Goal: Check status: Check status

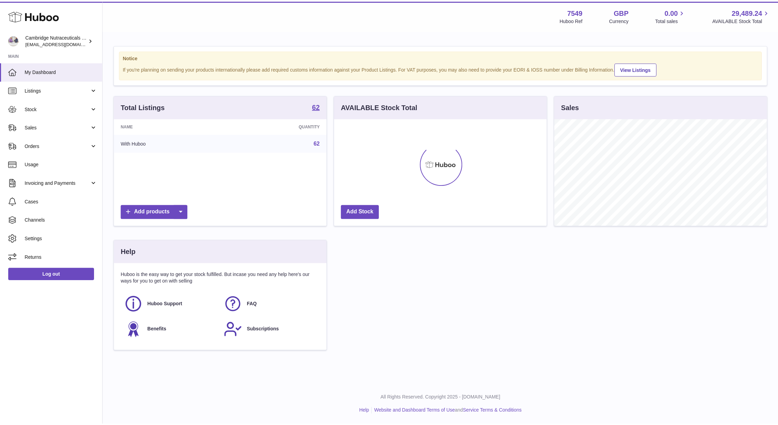
scroll to position [107, 214]
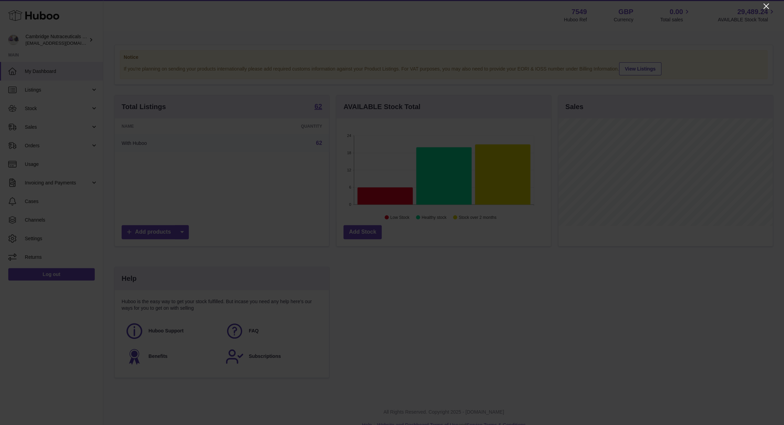
click at [768, 5] on icon "Close" at bounding box center [766, 6] width 8 height 8
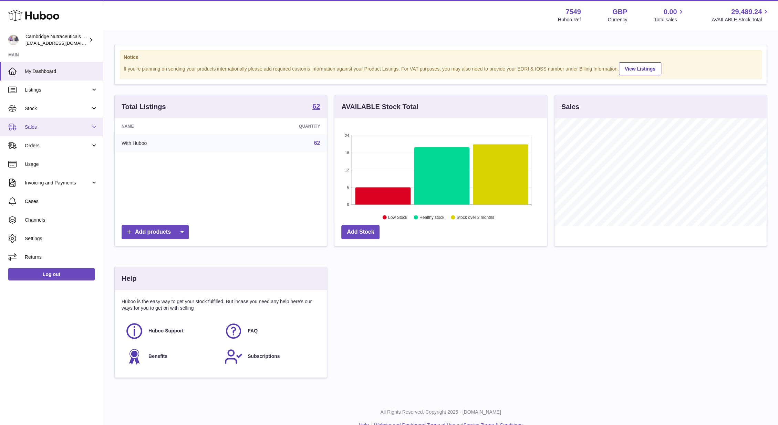
click at [38, 126] on span "Sales" at bounding box center [58, 127] width 66 height 7
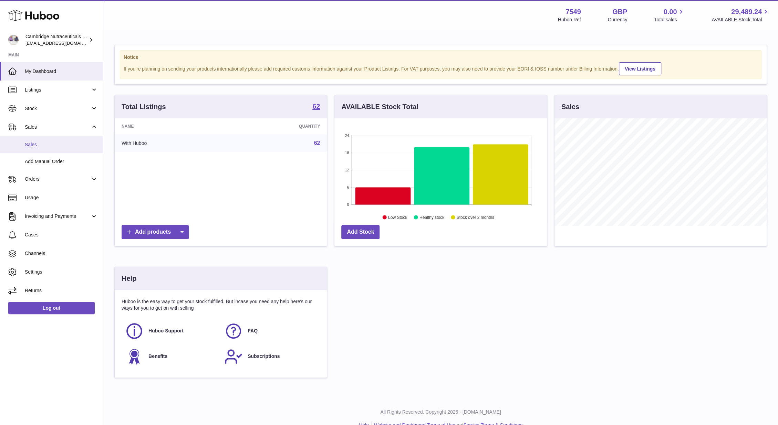
click at [41, 150] on link "Sales" at bounding box center [51, 144] width 103 height 17
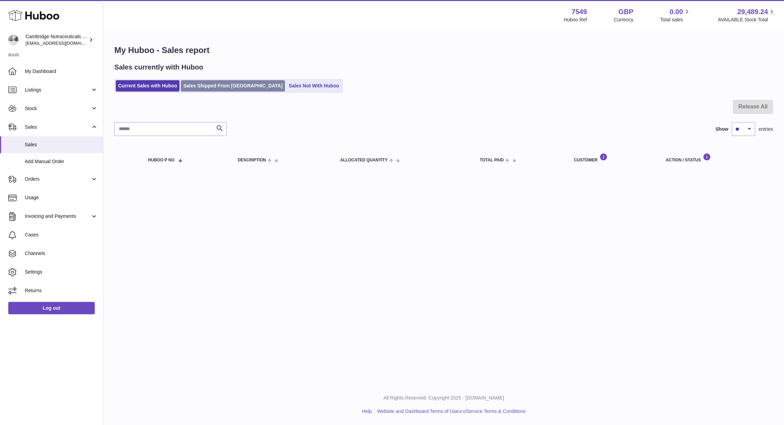
click at [199, 90] on link "Sales Shipped From [GEOGRAPHIC_DATA]" at bounding box center [233, 85] width 104 height 11
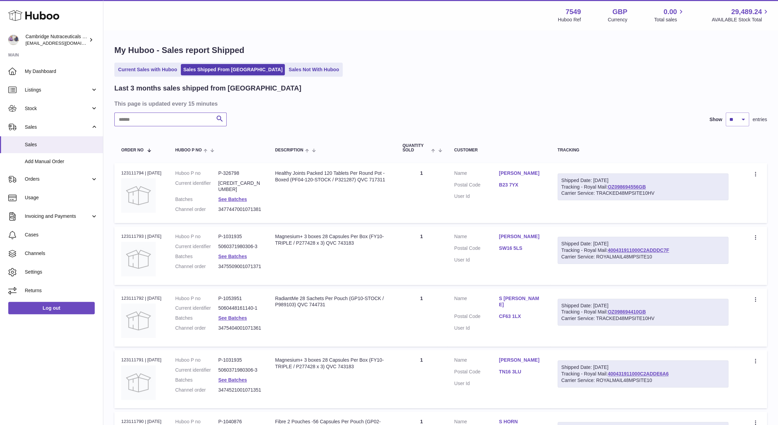
click at [151, 126] on input "text" at bounding box center [170, 120] width 112 height 14
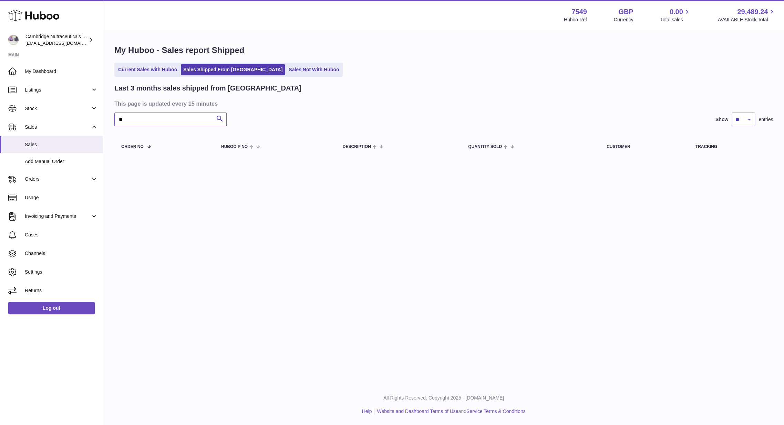
type input "*"
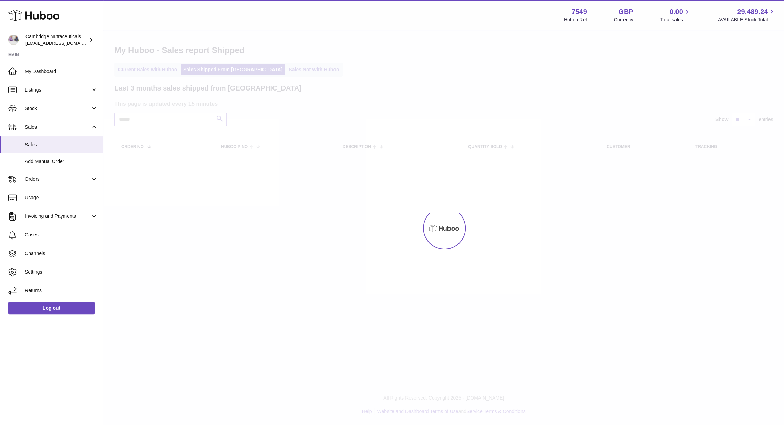
type input "*"
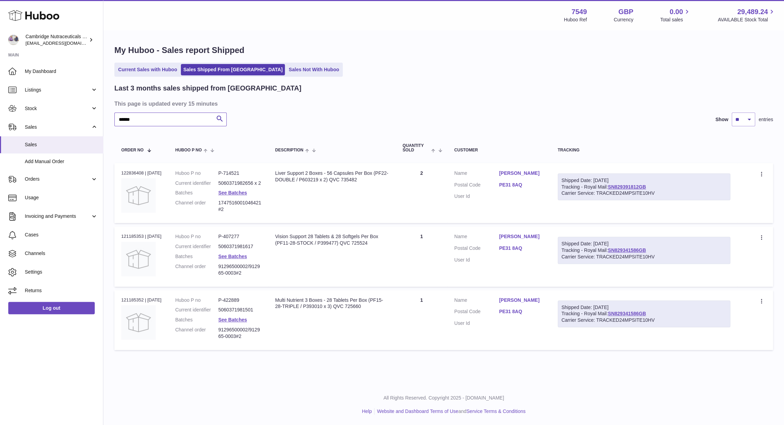
type input "******"
drag, startPoint x: 652, startPoint y: 187, endPoint x: 613, endPoint y: 187, distance: 39.3
click at [613, 187] on div "Shipped Date: 14th Aug 2025 Tracking - Royal Mail: SN829391812GB Carrier Servic…" at bounding box center [644, 187] width 173 height 27
copy link "SN829391812GB"
